Goal: Find specific page/section: Find specific page/section

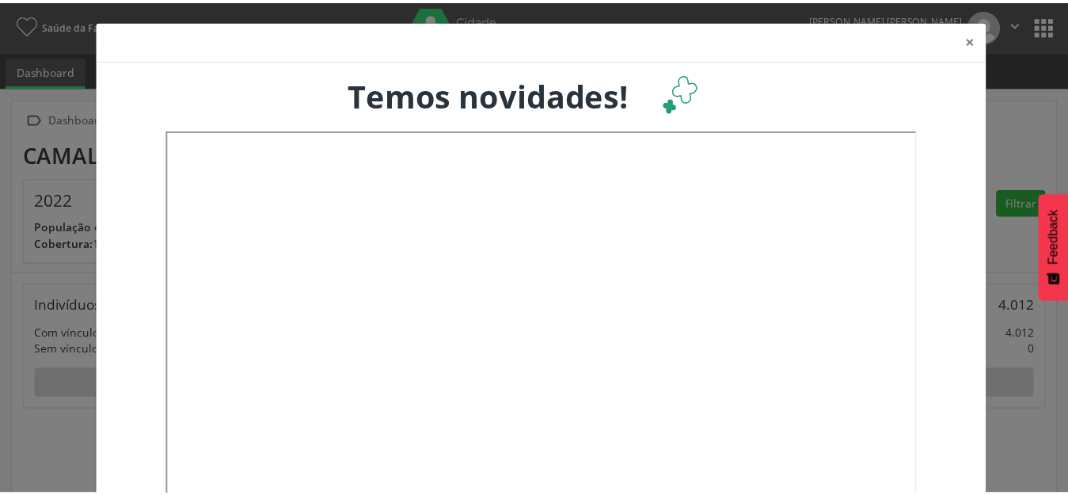
scroll to position [263, 353]
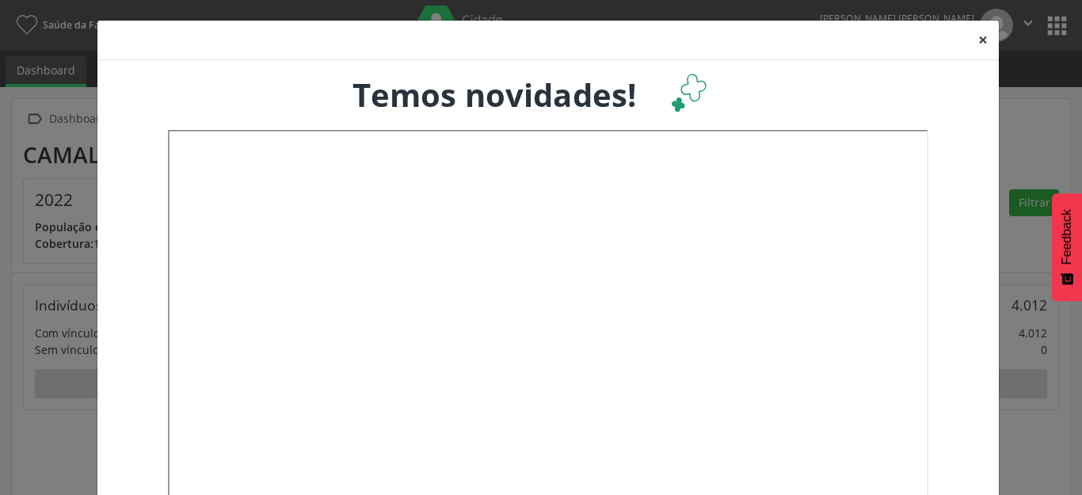
click at [982, 37] on button "×" at bounding box center [983, 40] width 32 height 39
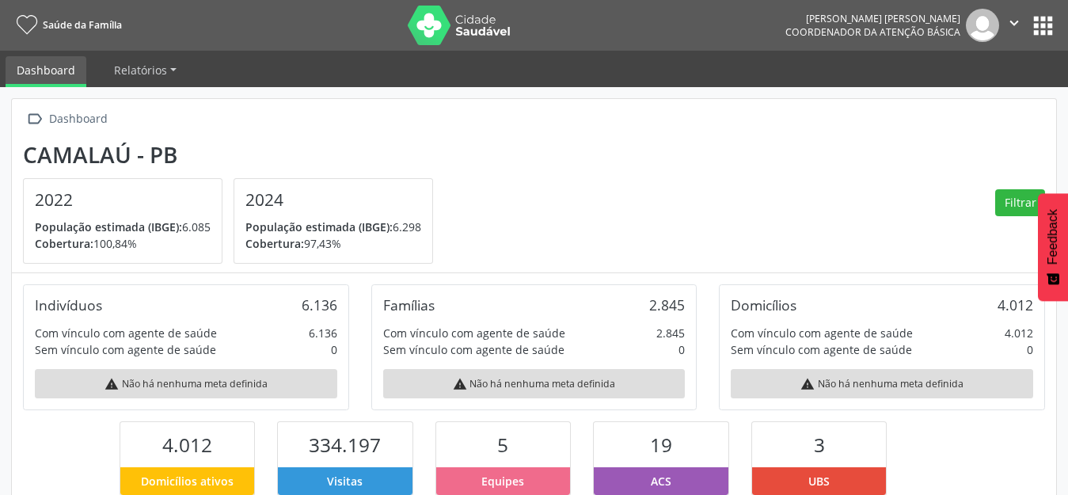
scroll to position [791785, 791699]
click at [1044, 29] on button "apps" at bounding box center [1044, 26] width 28 height 28
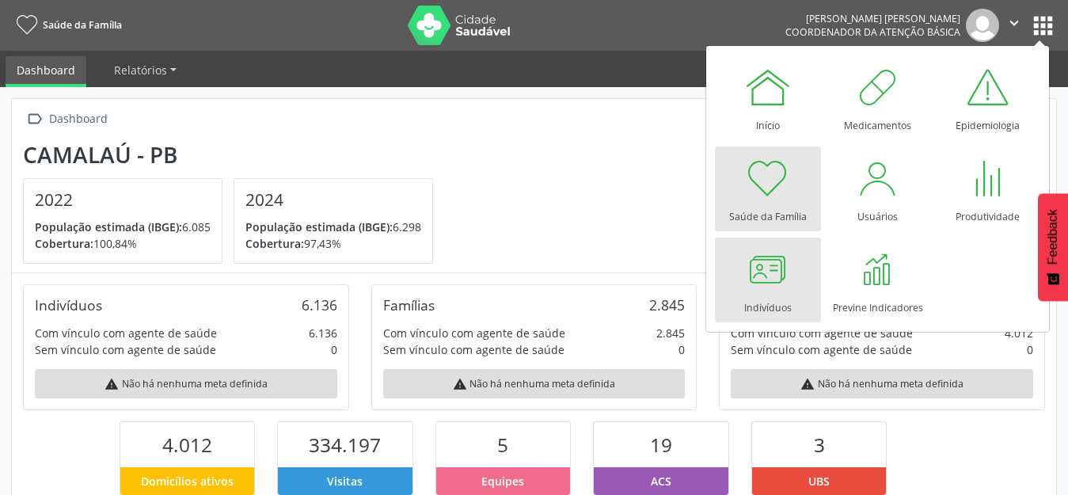
click at [755, 289] on div at bounding box center [769, 270] width 48 height 48
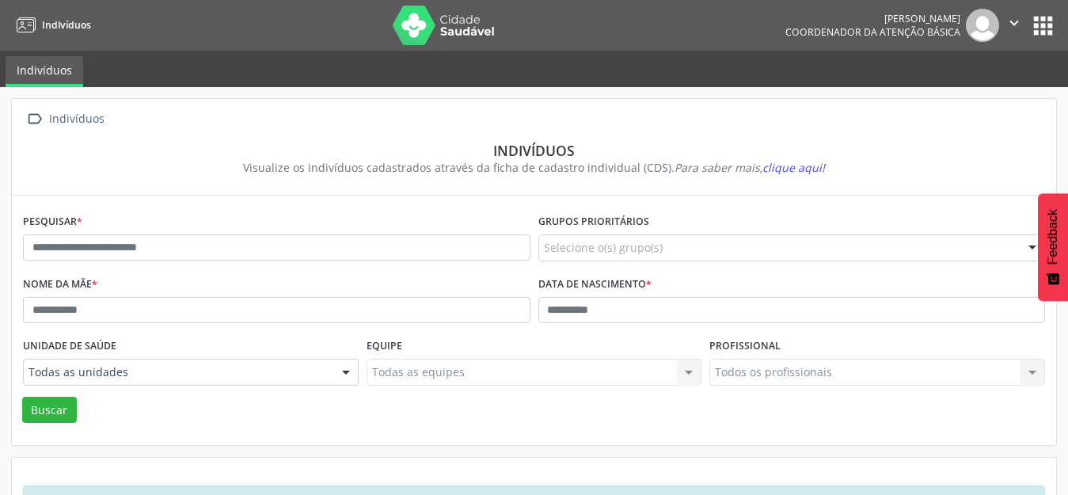
click at [886, 148] on div "Indivíduos" at bounding box center [534, 150] width 1000 height 17
click at [1044, 37] on button "apps" at bounding box center [1044, 26] width 28 height 28
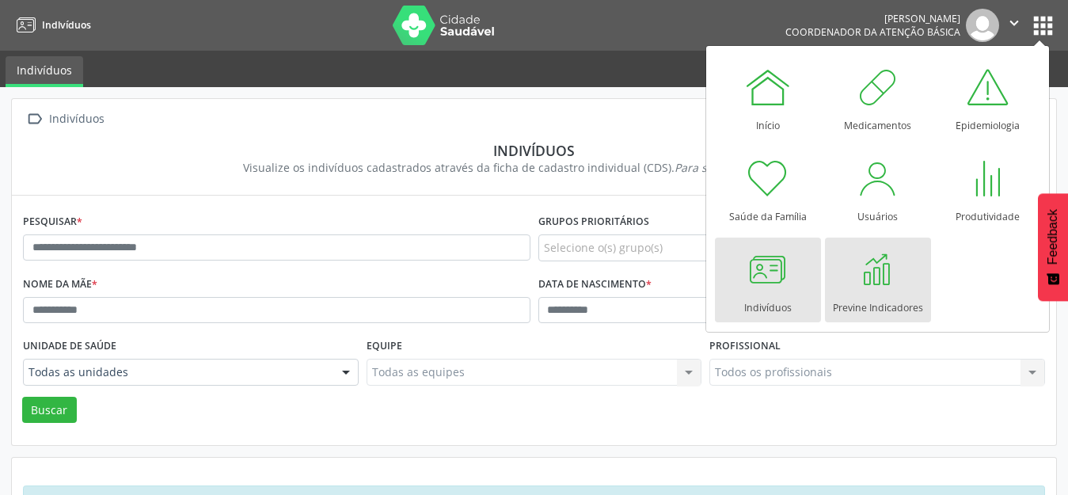
click at [883, 287] on div at bounding box center [879, 270] width 48 height 48
